Goal: Task Accomplishment & Management: Use online tool/utility

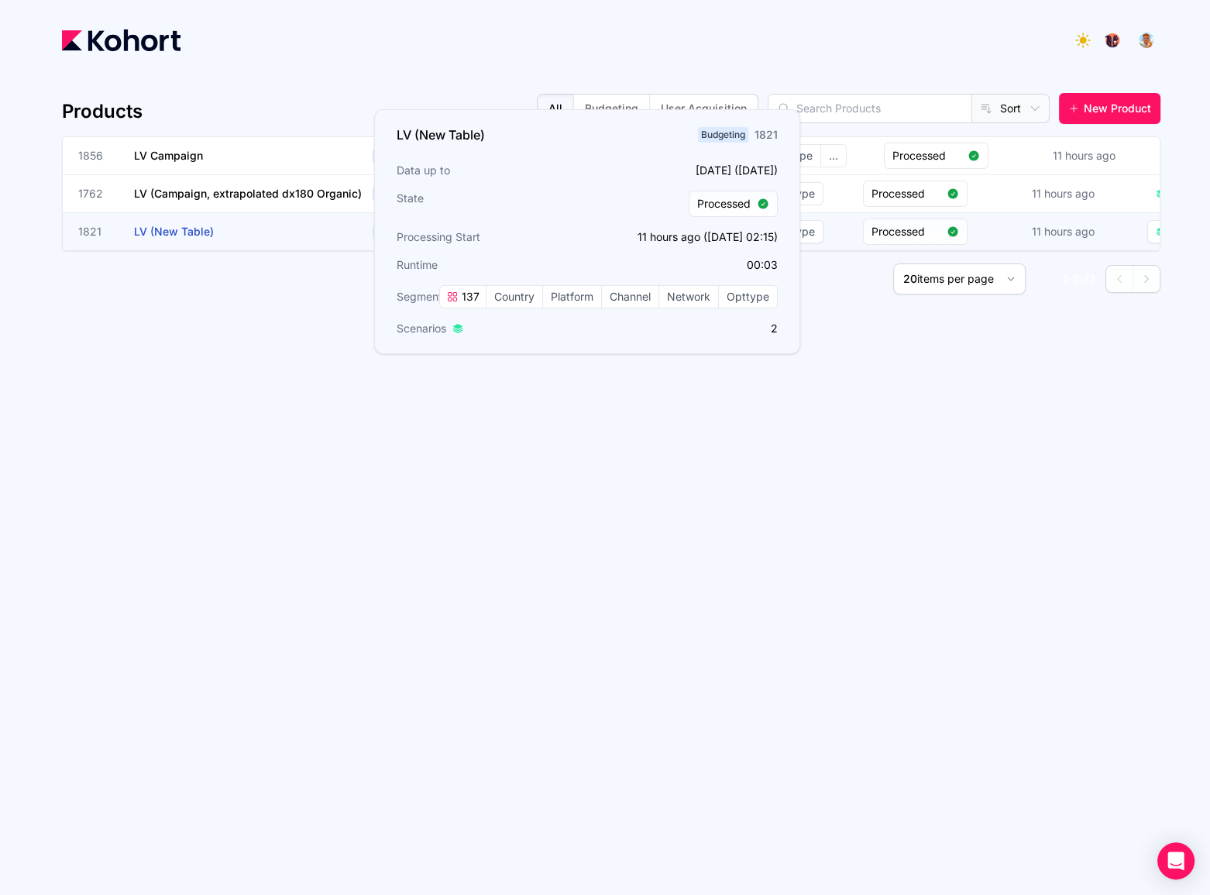
click at [257, 230] on h3 "LV (New Table)" at bounding box center [250, 231] width 232 height 37
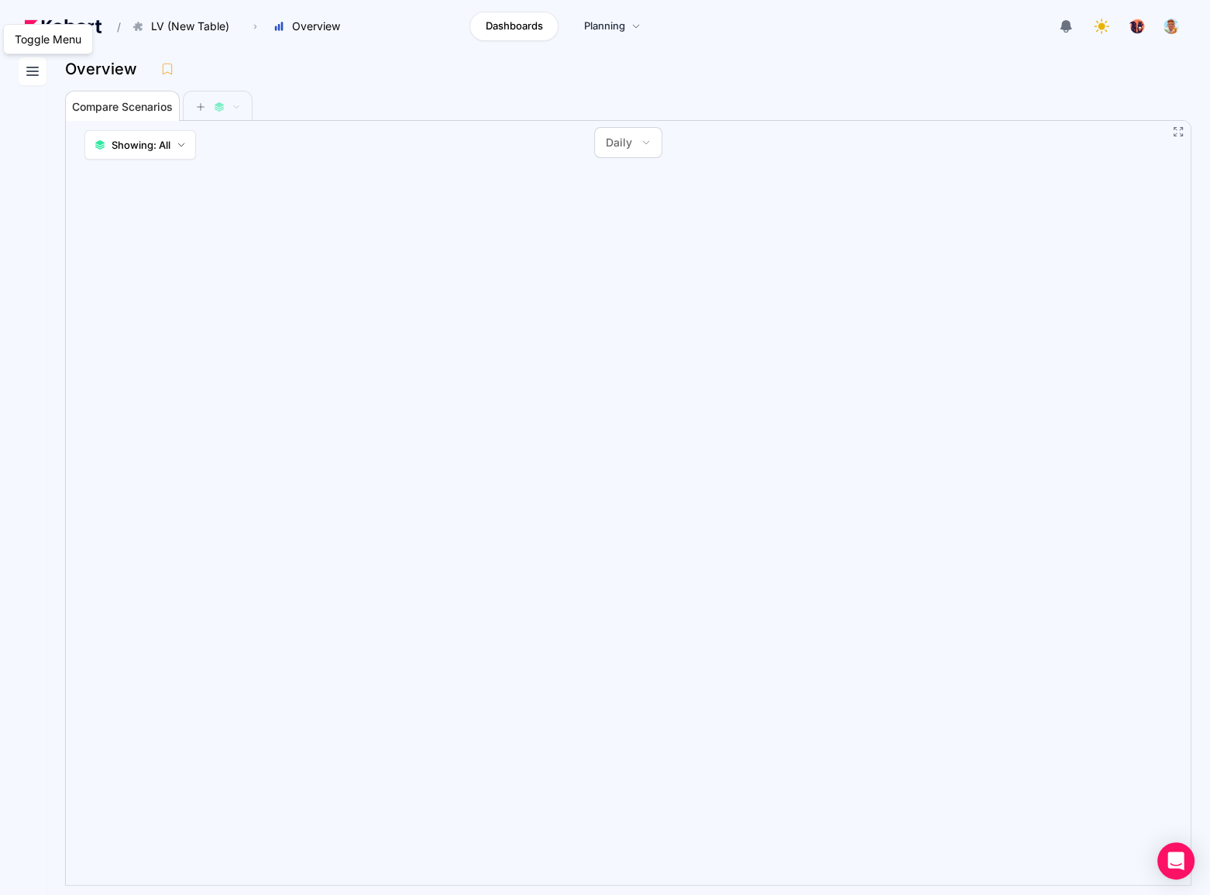
click at [39, 69] on icon at bounding box center [32, 71] width 19 height 19
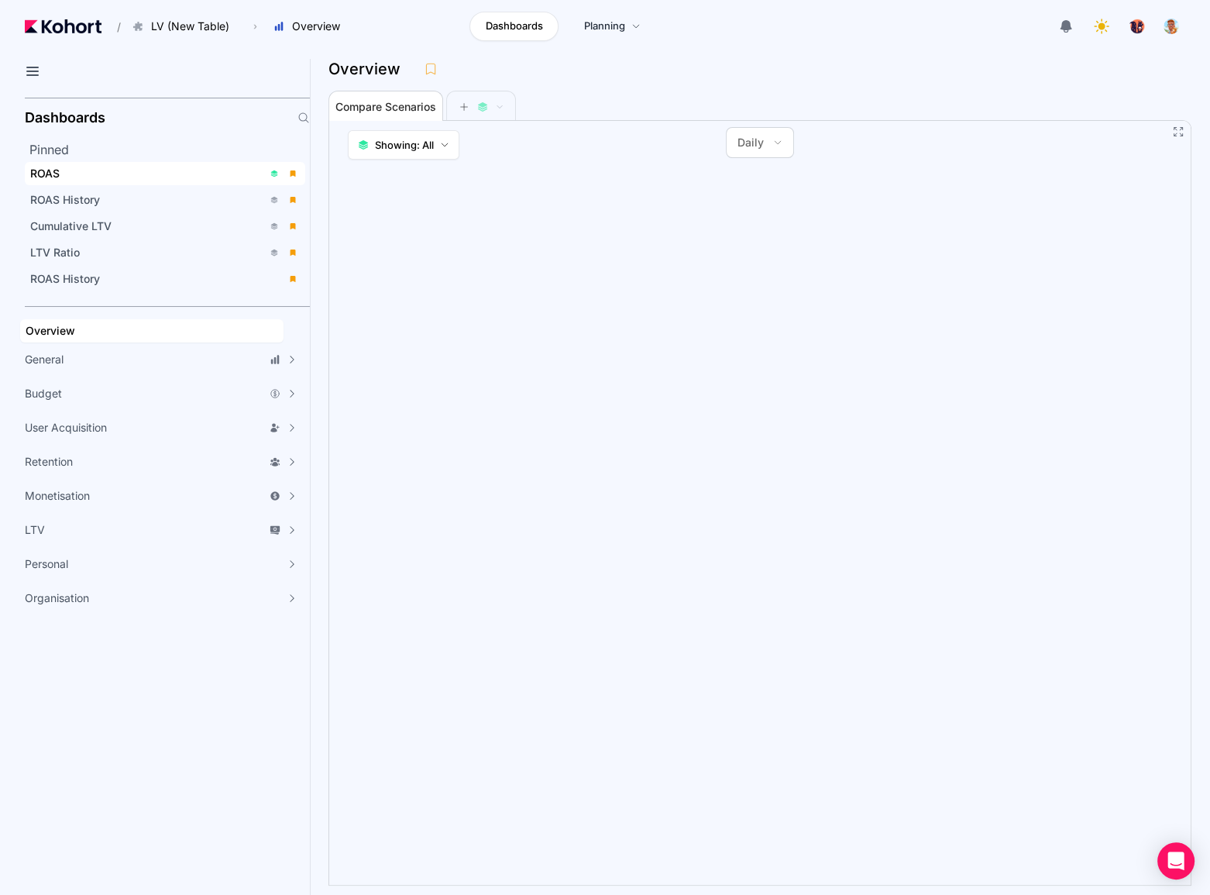
click at [125, 170] on div "ROAS" at bounding box center [146, 173] width 232 height 15
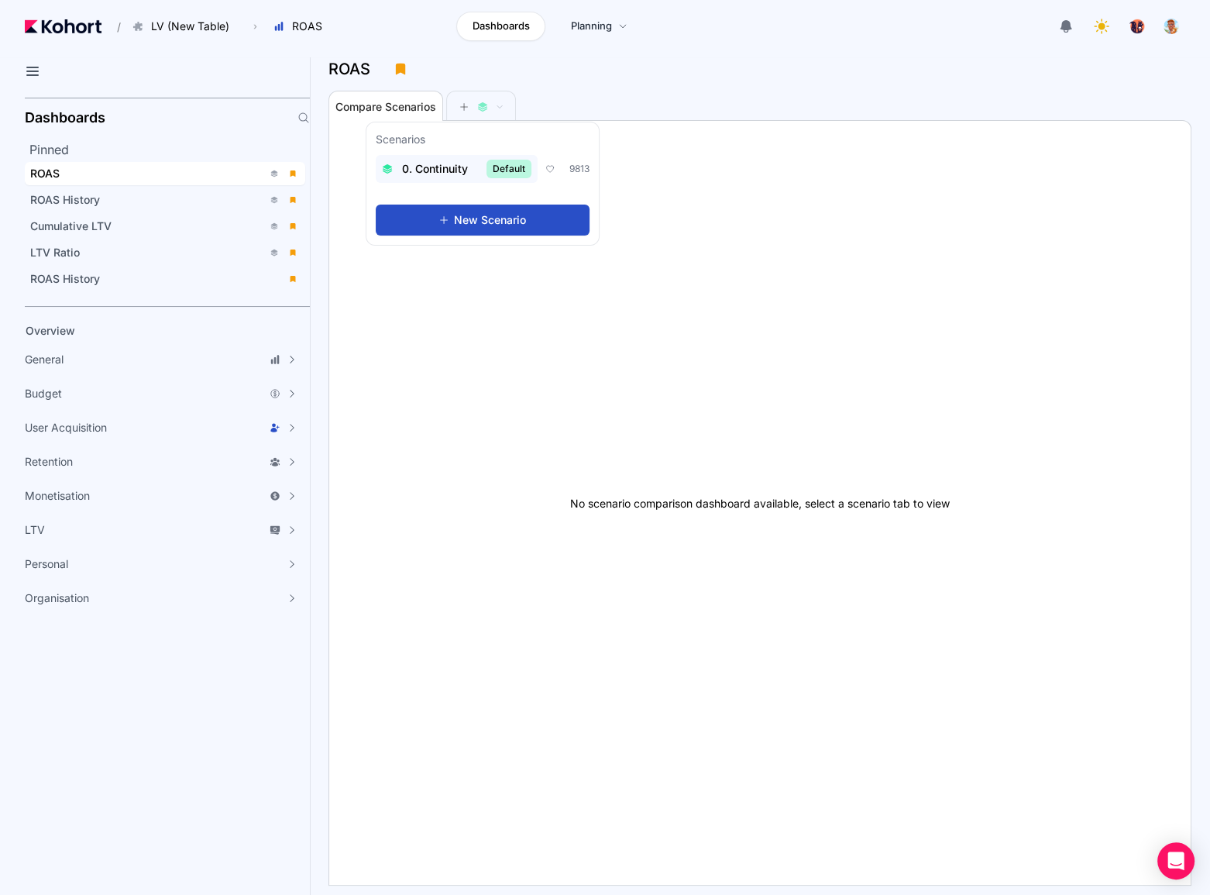
click at [419, 170] on span "0. Continuity" at bounding box center [435, 168] width 66 height 15
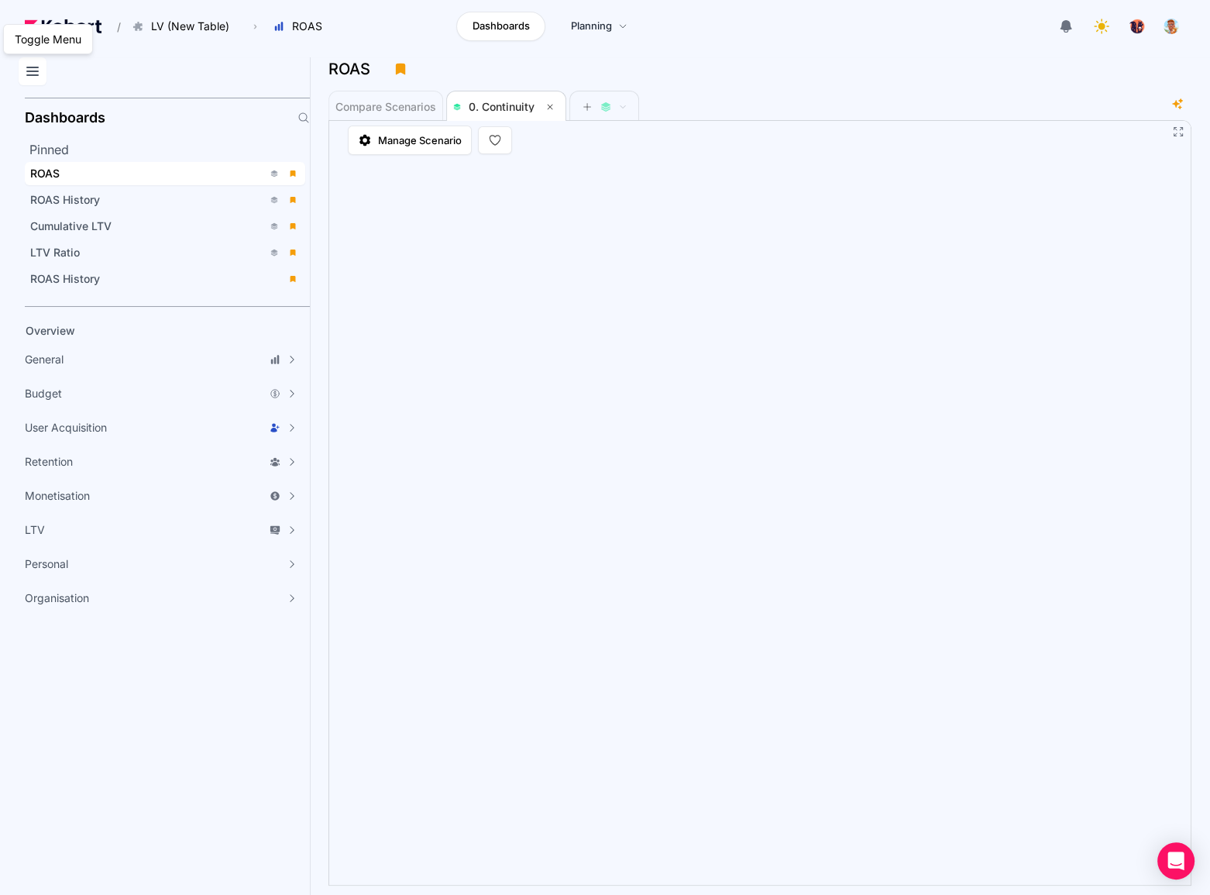
click at [41, 71] on icon at bounding box center [32, 71] width 19 height 19
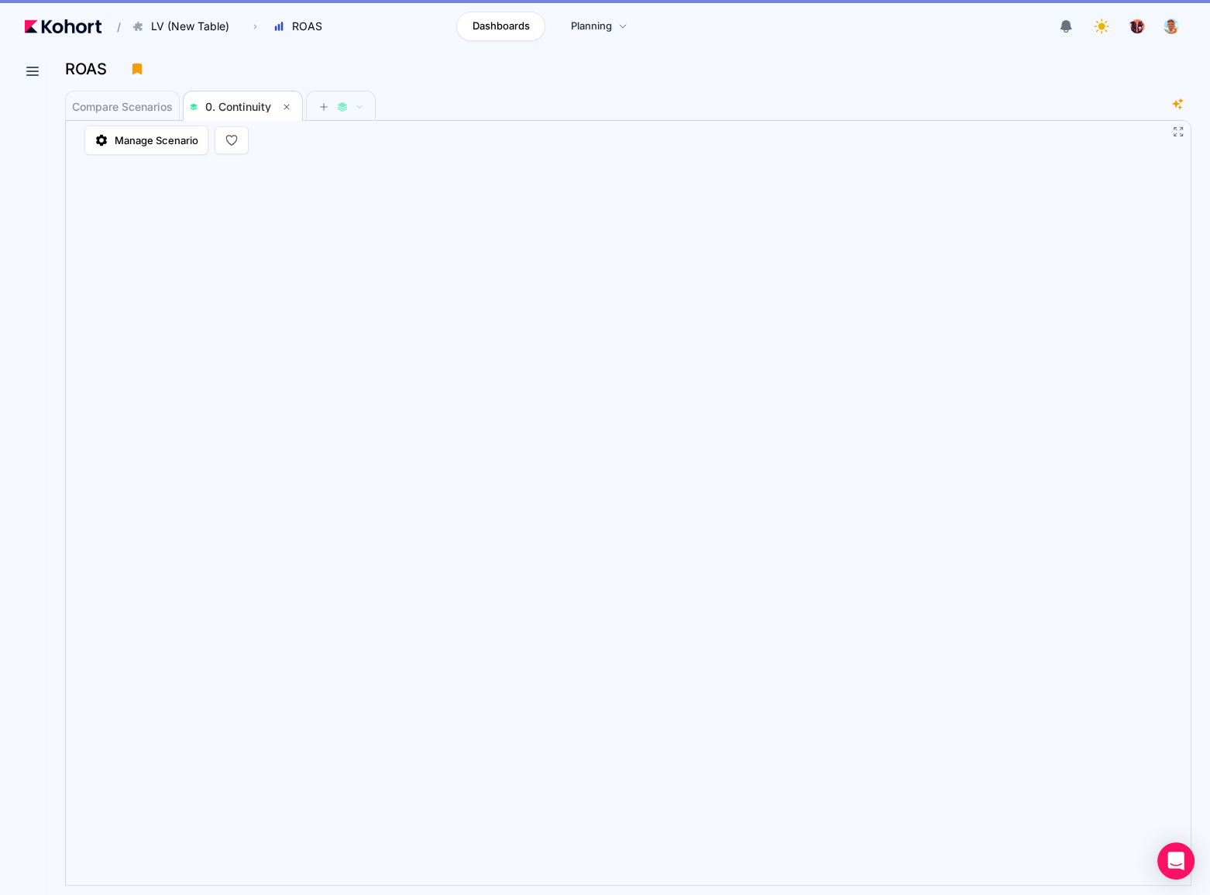
click at [1024, 92] on div "Compare Scenarios 0. Continuity" at bounding box center [617, 105] width 1104 height 31
